Goal: Communication & Community: Answer question/provide support

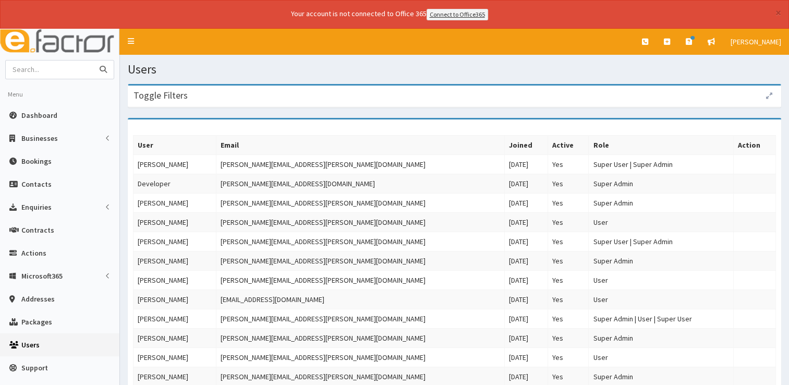
click at [63, 67] on input "text" at bounding box center [50, 70] width 88 height 18
type input "expert"
click at [93, 61] on button "submit" at bounding box center [103, 70] width 21 height 18
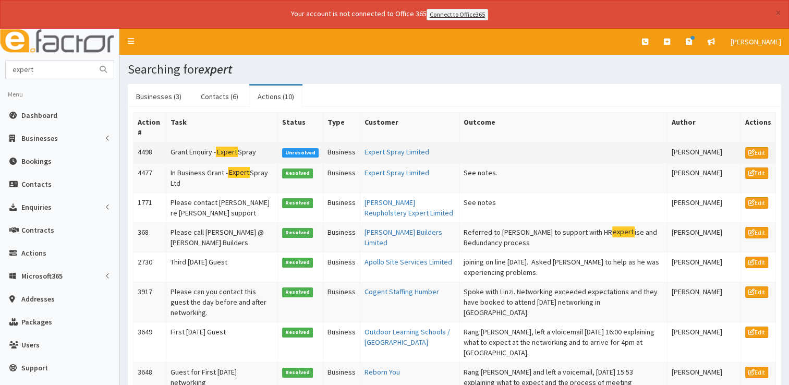
click at [203, 151] on td "Grant Enquiry - Expert Spray" at bounding box center [221, 152] width 111 height 21
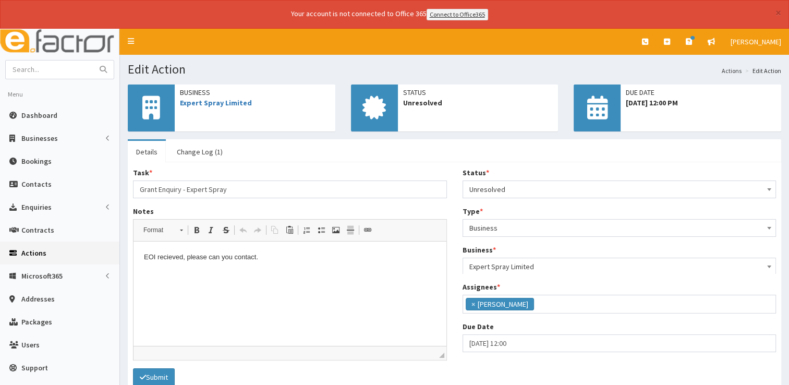
scroll to position [55, 0]
click at [220, 101] on link "Expert Spray Limited" at bounding box center [216, 102] width 72 height 9
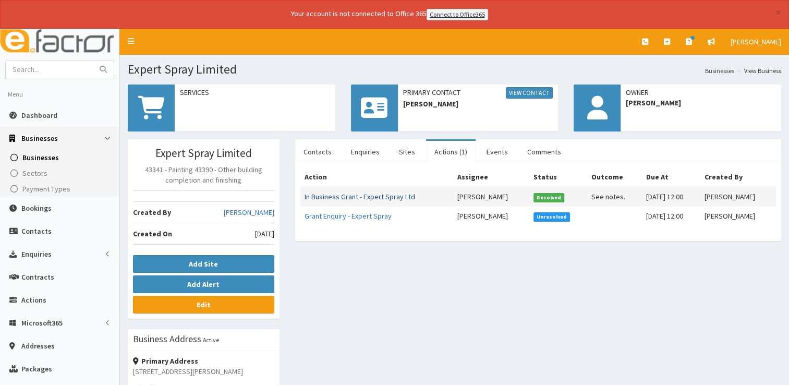
click at [373, 198] on link "In Business Grant - Expert Spray Ltd" at bounding box center [360, 196] width 111 height 9
click at [362, 215] on link "Grant Enquiry - Expert Spray" at bounding box center [348, 215] width 87 height 9
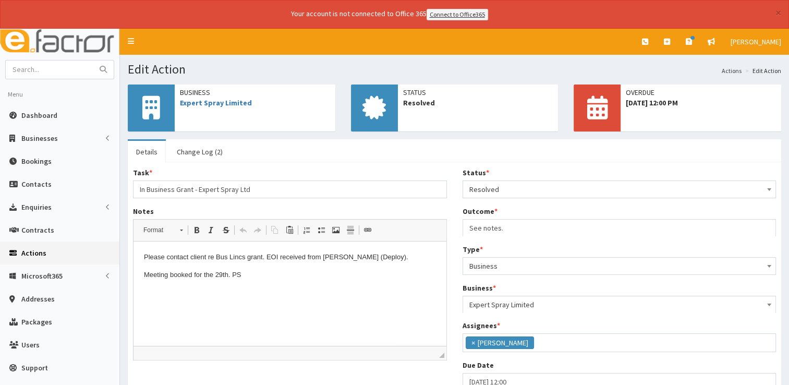
scroll to position [55, 0]
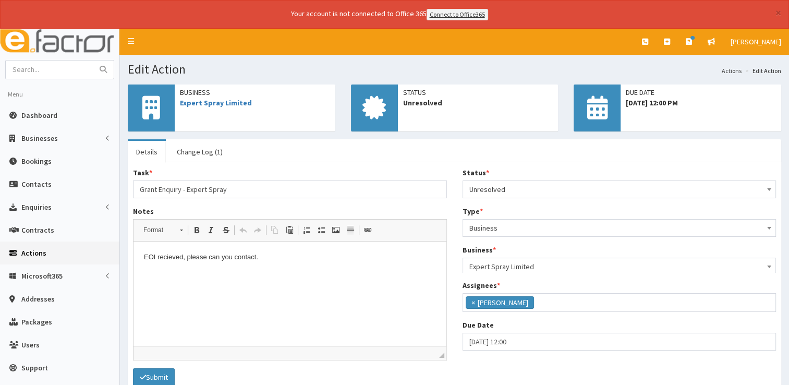
scroll to position [55, 0]
click at [33, 107] on link "Dashboard" at bounding box center [59, 115] width 119 height 23
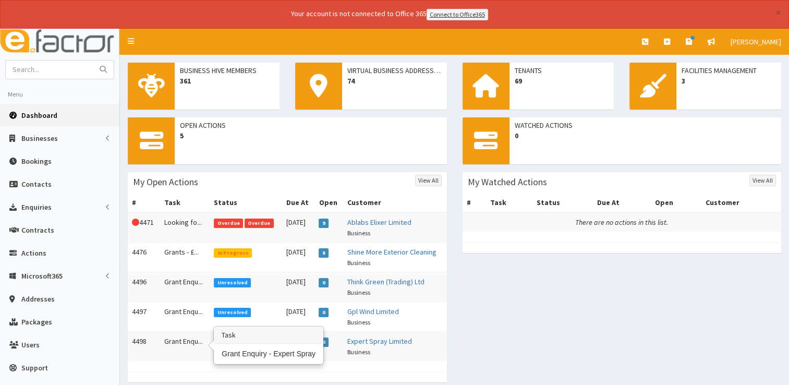
click at [184, 342] on td "Grant Enqu..." at bounding box center [185, 346] width 50 height 30
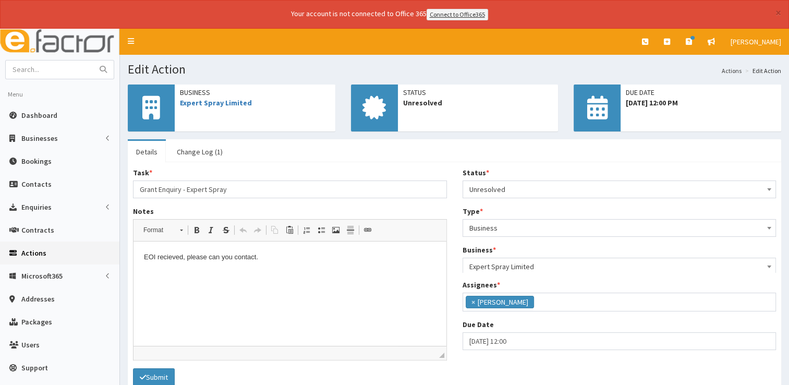
scroll to position [55, 0]
click at [262, 259] on p "EOI recieved, please can you contact." at bounding box center [290, 257] width 292 height 11
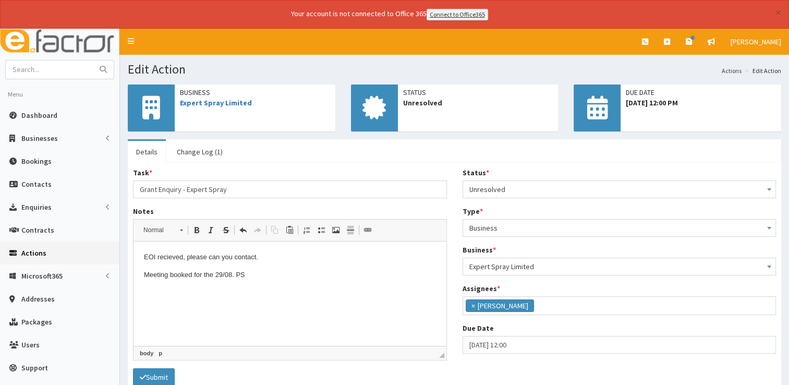
click at [538, 187] on span "Unresolved" at bounding box center [620, 189] width 301 height 15
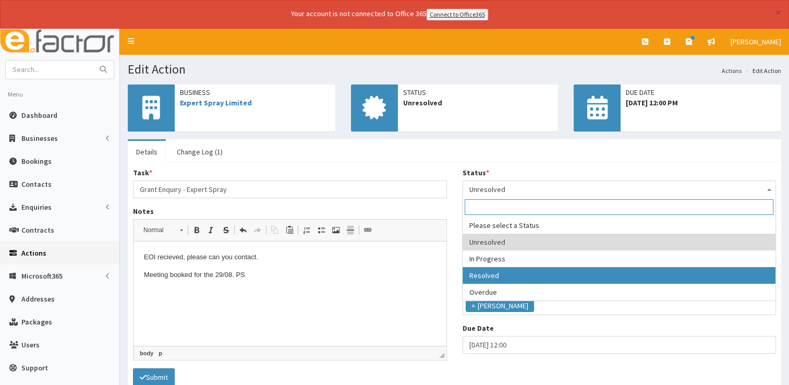
select select "3"
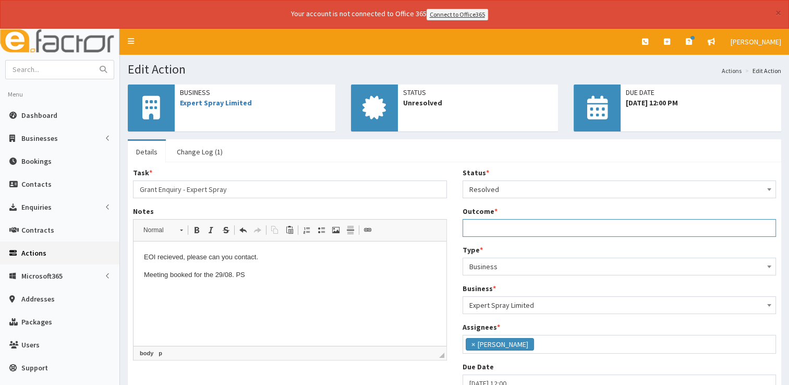
drag, startPoint x: 498, startPoint y: 218, endPoint x: 498, endPoint y: 224, distance: 6.3
click at [498, 224] on input "Outcome *" at bounding box center [620, 228] width 314 height 18
type input "See notes."
click at [449, 248] on div "Task * Grant Enquiry - Expert Spray Notes <p>EOI recieved, please can you conta…" at bounding box center [290, 267] width 330 height 201
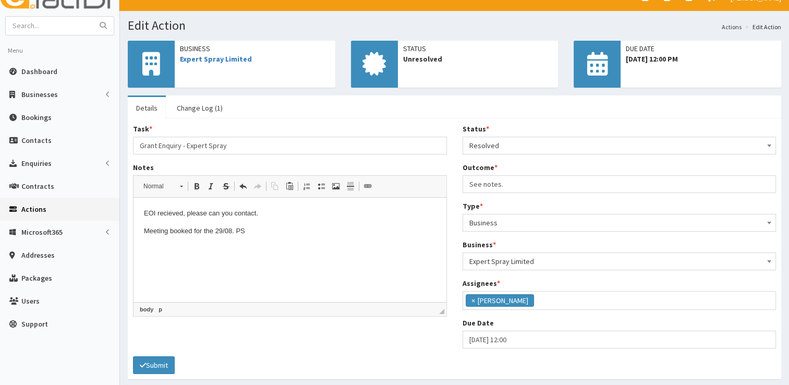
scroll to position [81, 0]
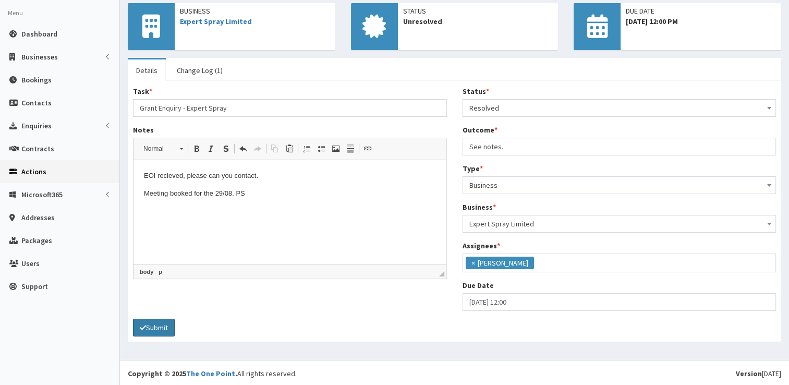
click at [154, 319] on button "Submit" at bounding box center [154, 328] width 42 height 18
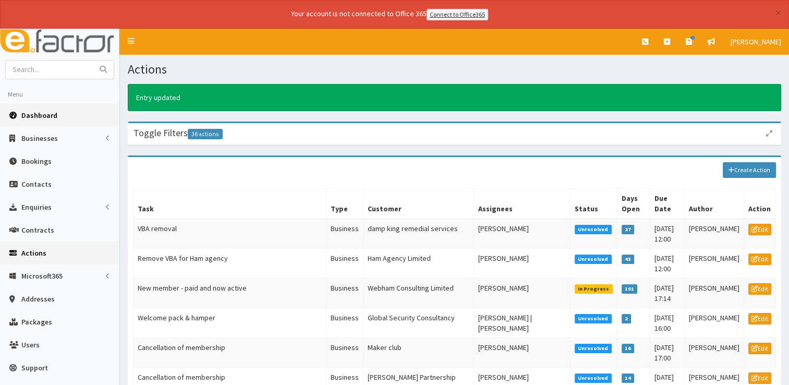
click at [54, 107] on link "Dashboard" at bounding box center [59, 115] width 119 height 23
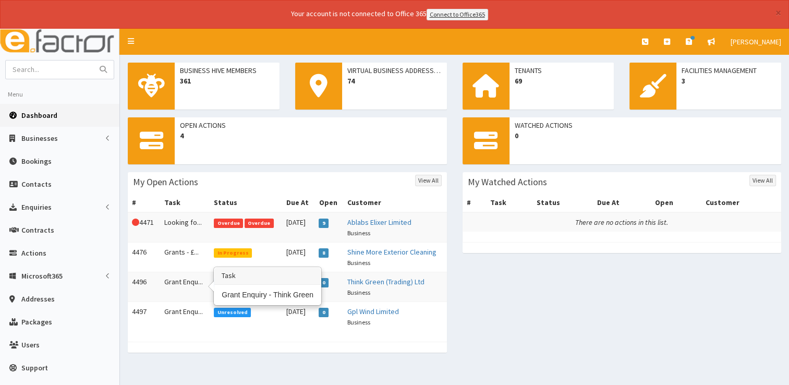
click at [176, 289] on td "Grant Enqu..." at bounding box center [185, 287] width 50 height 30
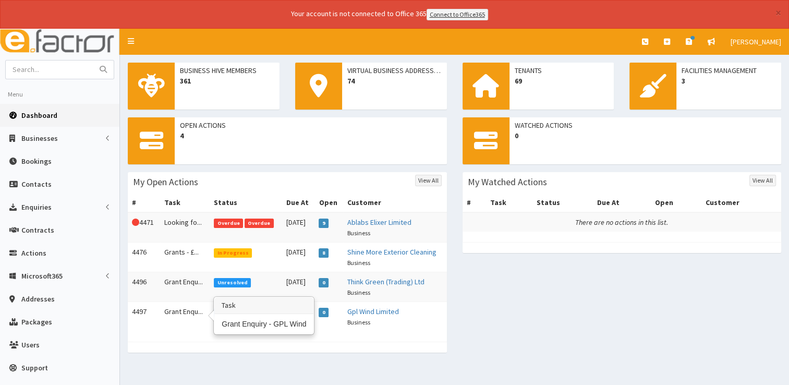
click at [192, 314] on td "Grant Enqu..." at bounding box center [185, 317] width 50 height 30
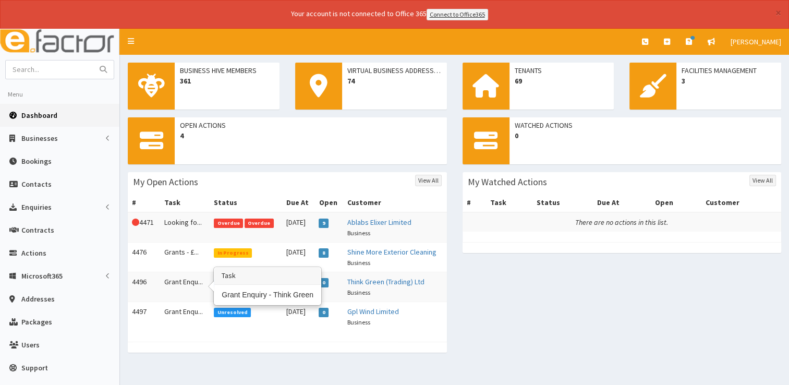
click at [173, 280] on td "Grant Enqu..." at bounding box center [185, 287] width 50 height 30
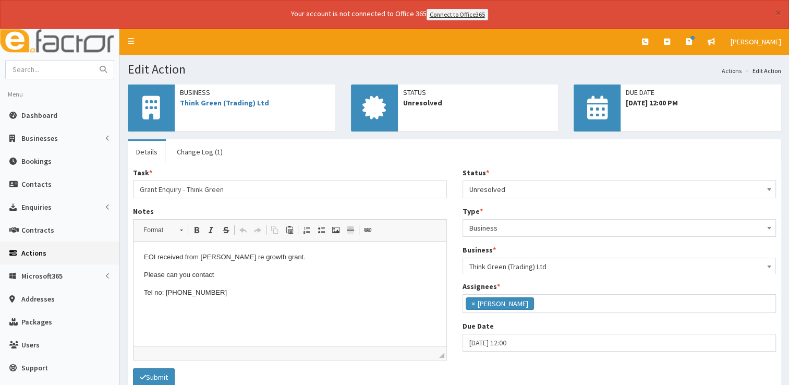
scroll to position [55, 0]
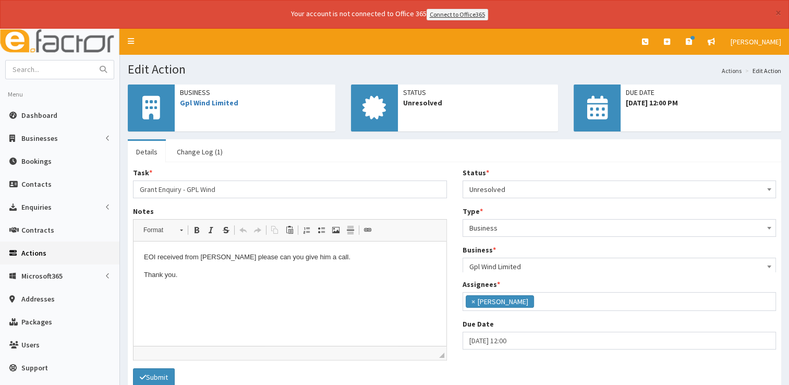
scroll to position [55, 0]
click at [210, 98] on link "Gpl Wind Limited" at bounding box center [209, 102] width 58 height 9
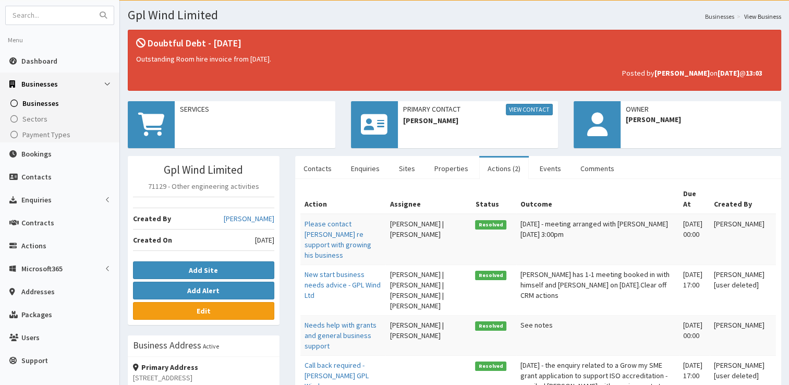
scroll to position [52, 0]
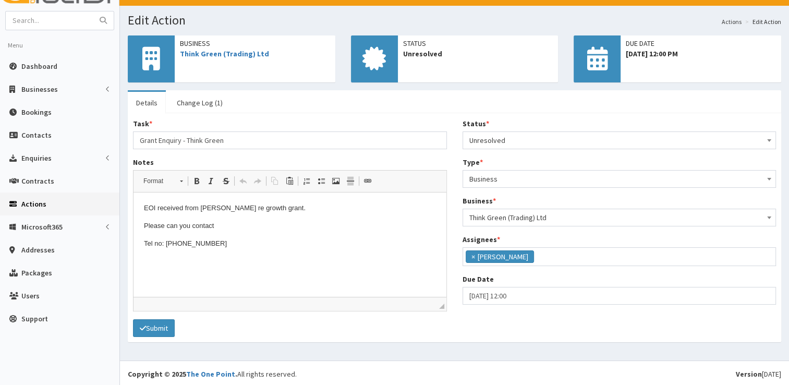
scroll to position [50, 0]
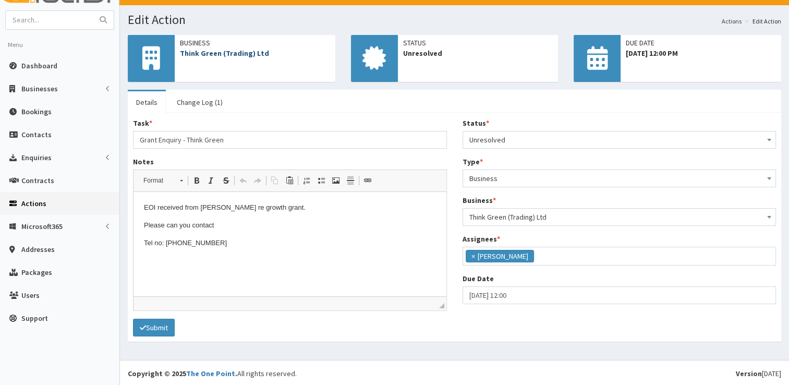
click at [212, 49] on link "Think Green (Trading) Ltd" at bounding box center [224, 53] width 89 height 9
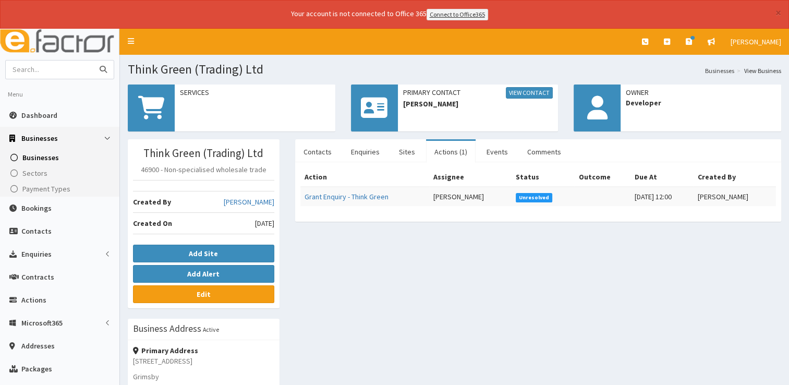
click at [52, 74] on input "text" at bounding box center [50, 70] width 88 height 18
type input "[PERSON_NAME]"
click at [93, 61] on button "submit" at bounding box center [103, 70] width 21 height 18
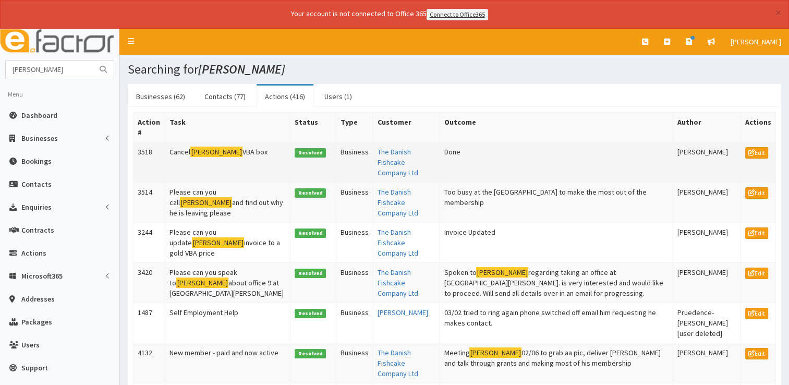
click at [373, 155] on td "The Danish Fishcake Company Ltd" at bounding box center [406, 162] width 66 height 40
click at [178, 149] on td "Cancel Jens VBA box" at bounding box center [227, 162] width 125 height 40
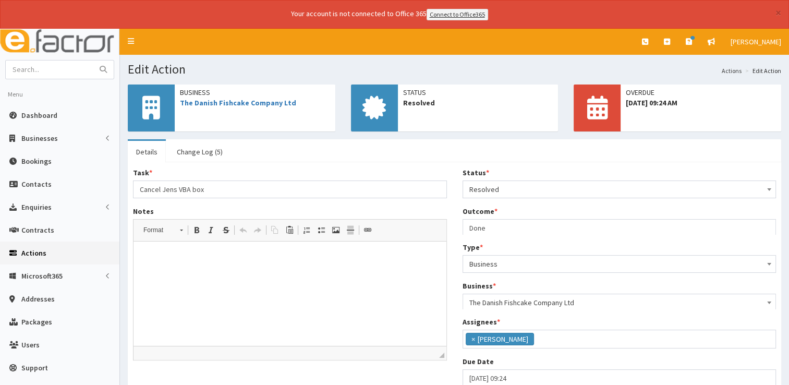
scroll to position [84, 0]
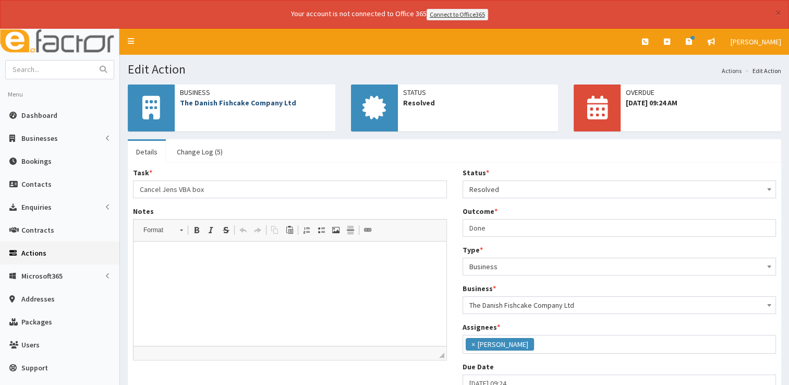
click at [253, 99] on link "The Danish Fishcake Company Ltd" at bounding box center [238, 102] width 116 height 9
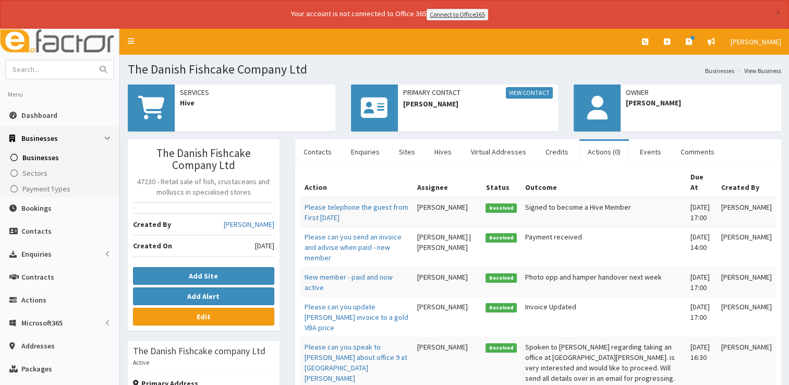
click at [457, 103] on span "[PERSON_NAME]" at bounding box center [478, 104] width 150 height 10
click at [699, 152] on link "Comments" at bounding box center [698, 152] width 51 height 22
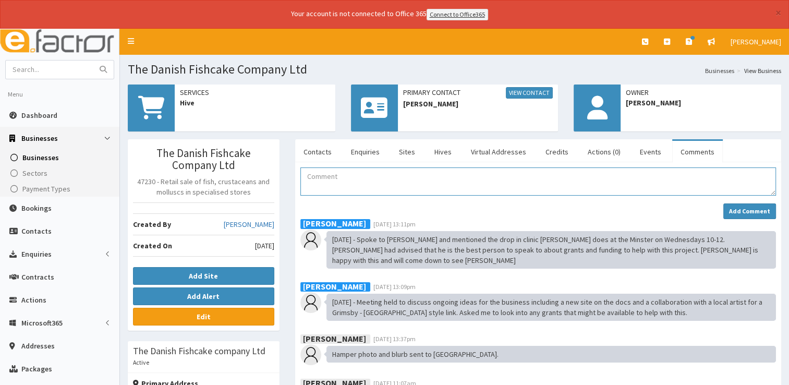
click at [427, 192] on textarea "Comment" at bounding box center [539, 181] width 476 height 28
click at [570, 176] on textarea "Emailed [PERSON_NAME] with the venue details for the [DATE] Hertaige Creates dr…" at bounding box center [539, 181] width 476 height 28
click at [640, 181] on textarea "Emailed [PERSON_NAME] with the venue details for the [DATE] Heritage Creates dr…" at bounding box center [539, 181] width 476 height 28
click at [693, 176] on textarea "Emailed [PERSON_NAME] with the venue details for the [DATE] Heritage Creates dr…" at bounding box center [539, 181] width 476 height 28
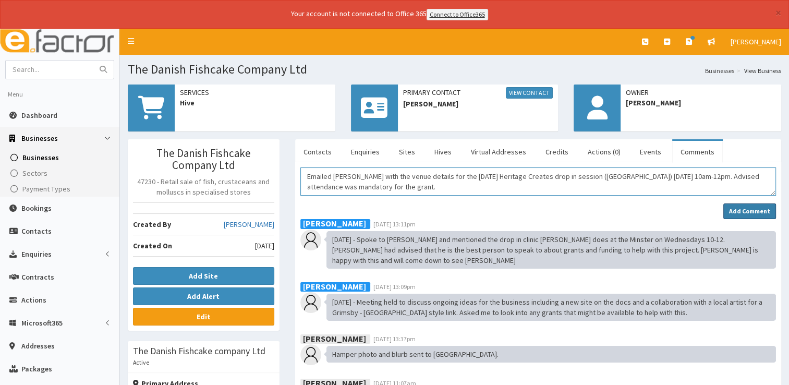
type textarea "Emailed [PERSON_NAME] with the venue details for the [DATE] Heritage Creates dr…"
click at [745, 212] on strong "Add Comment" at bounding box center [749, 211] width 41 height 8
